Goal: Subscribe to service/newsletter

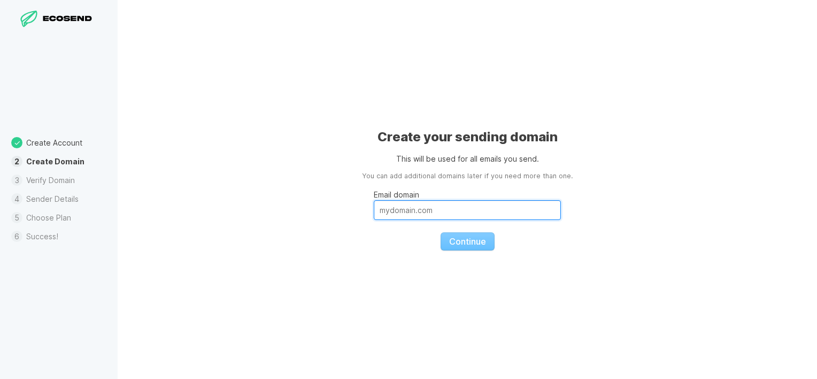
click at [447, 216] on input "Email domain" at bounding box center [467, 210] width 187 height 20
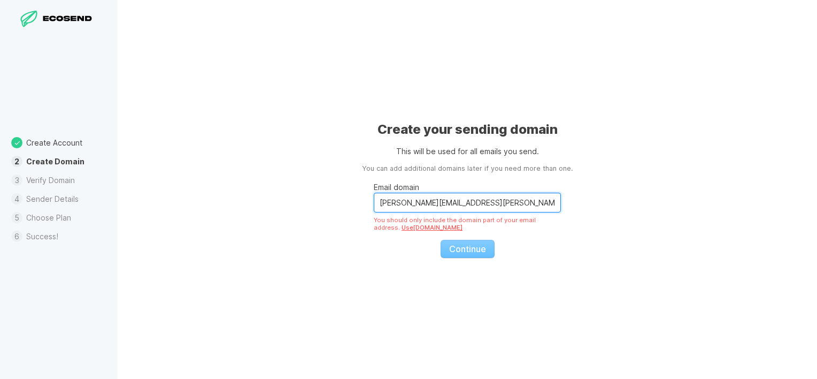
drag, startPoint x: 453, startPoint y: 201, endPoint x: 354, endPoint y: 197, distance: 99.1
click at [354, 197] on div "Create your sending domain This will be used for all emails you send. You can a…" at bounding box center [468, 189] width 700 height 379
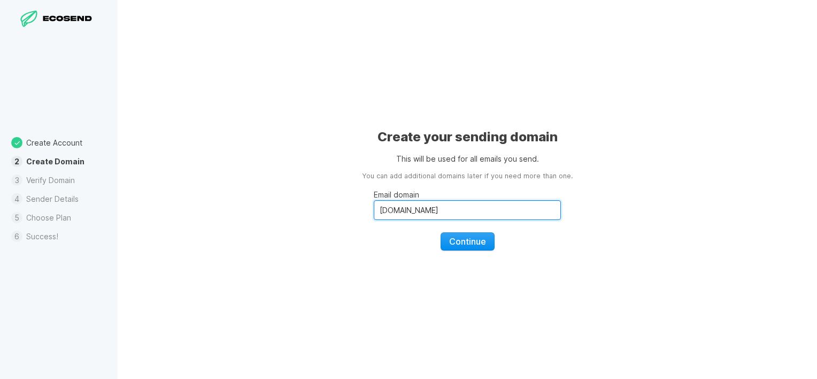
type input "[DOMAIN_NAME]"
click at [459, 236] on span "Continue" at bounding box center [467, 241] width 37 height 11
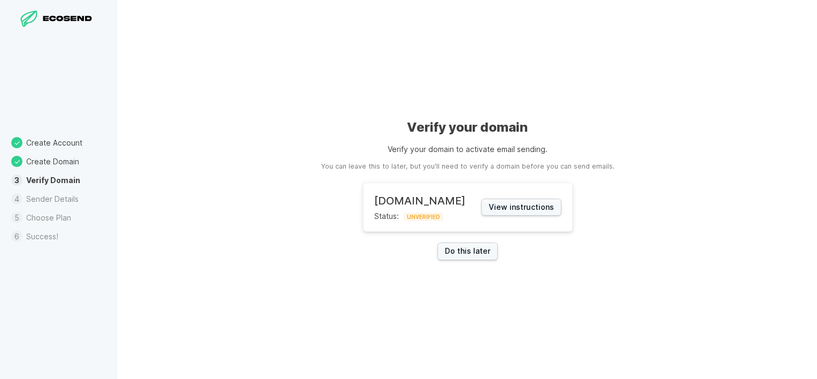
click at [39, 13] on div at bounding box center [59, 19] width 82 height 18
click at [63, 18] on icon at bounding box center [60, 19] width 7 height 6
click at [462, 252] on link "Do this later" at bounding box center [468, 251] width 60 height 18
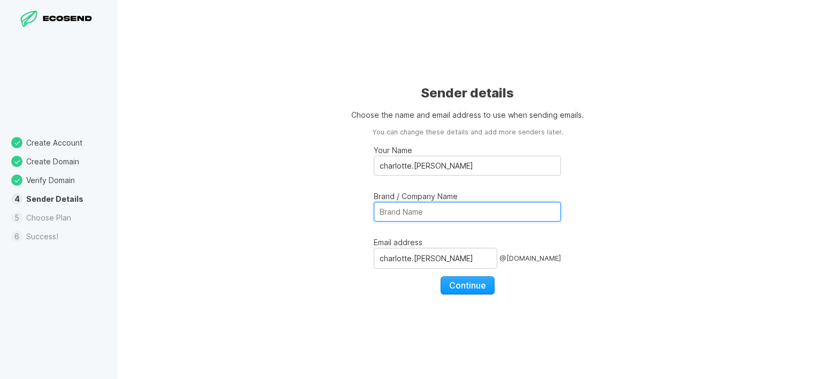
click at [423, 217] on input "Brand / Company Name" at bounding box center [467, 212] width 187 height 20
type input "Building 41"
click at [456, 278] on button "Continue" at bounding box center [468, 285] width 54 height 18
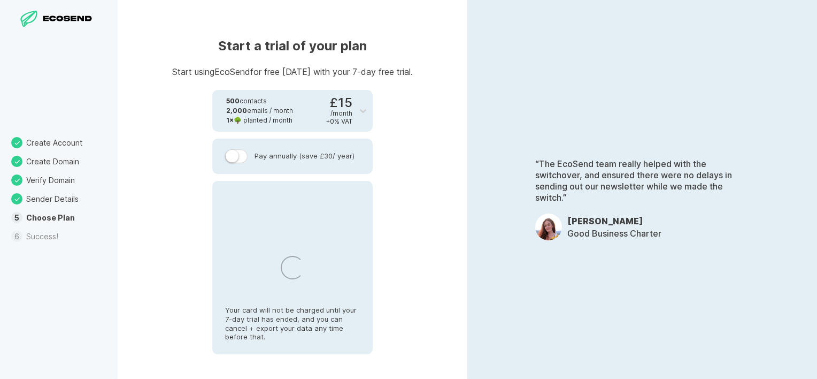
select select "GB"
